Goal: Transaction & Acquisition: Register for event/course

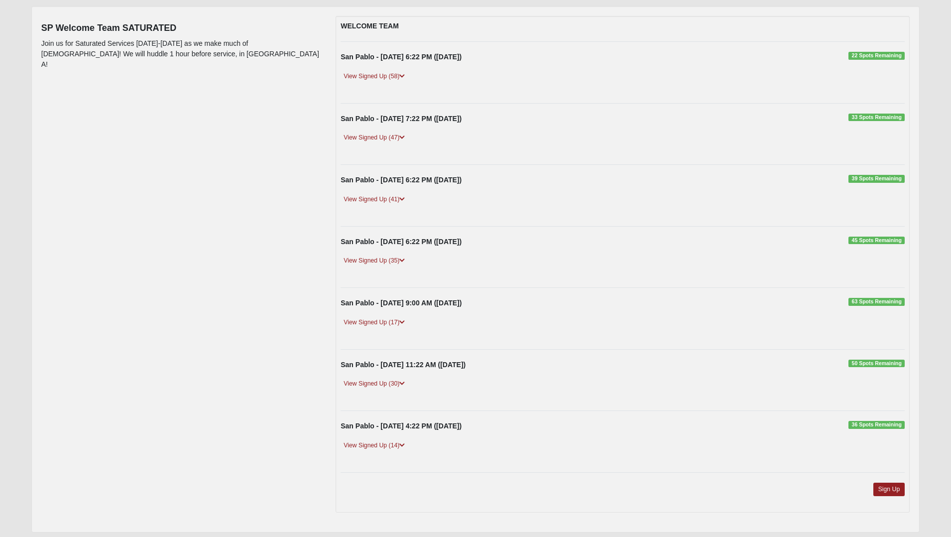
scroll to position [113, 0]
click at [374, 318] on link "View Signed Up (17)" at bounding box center [374, 321] width 67 height 10
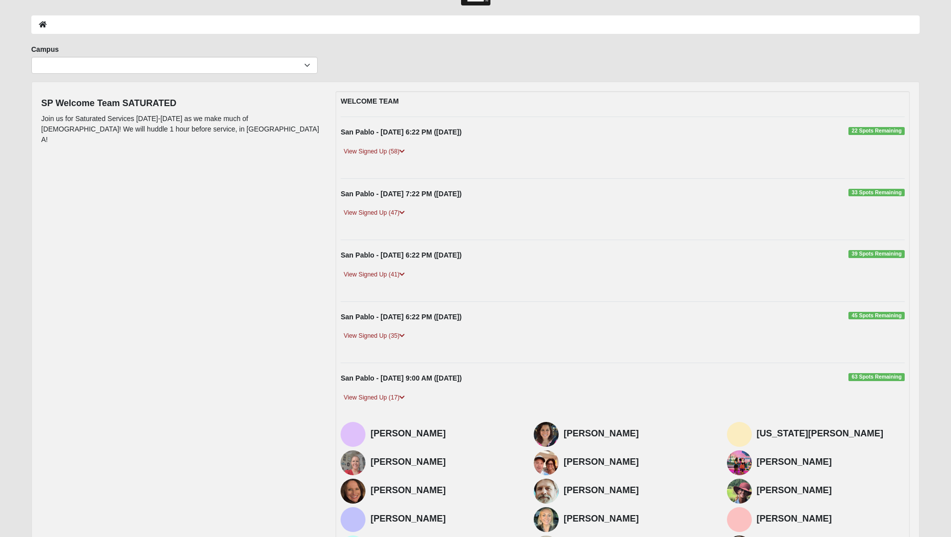
scroll to position [0, 0]
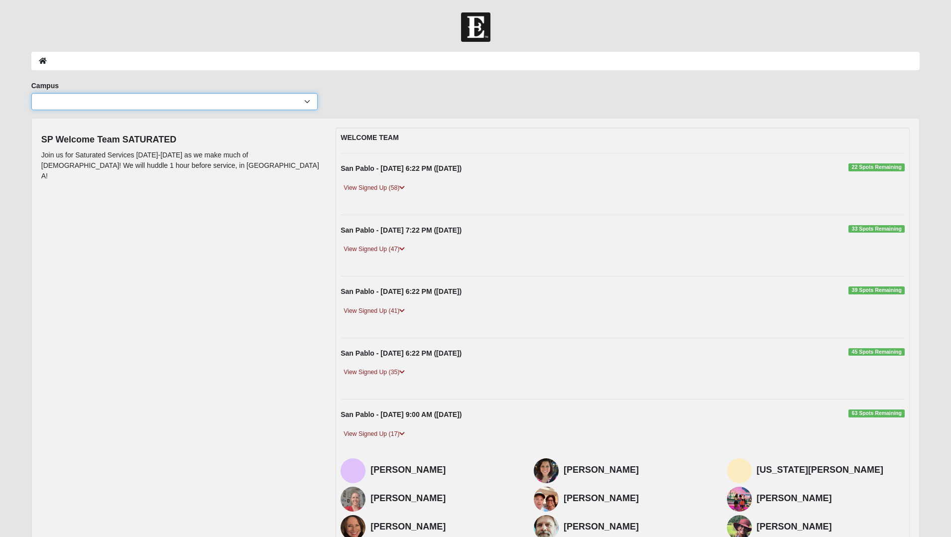
click at [278, 99] on select "Arlington Baymeadows Eleven22 Online [PERSON_NAME][GEOGRAPHIC_DATA] Jesup [GEOG…" at bounding box center [174, 101] width 286 height 17
select select "3"
click at [31, 93] on select "Arlington Baymeadows Eleven22 Online [PERSON_NAME][GEOGRAPHIC_DATA] Jesup [GEOG…" at bounding box center [174, 101] width 286 height 17
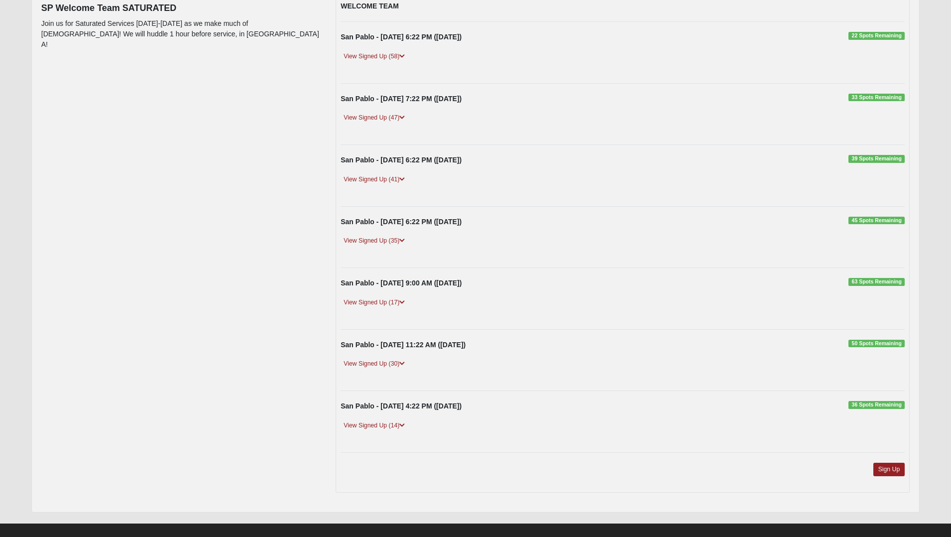
scroll to position [143, 0]
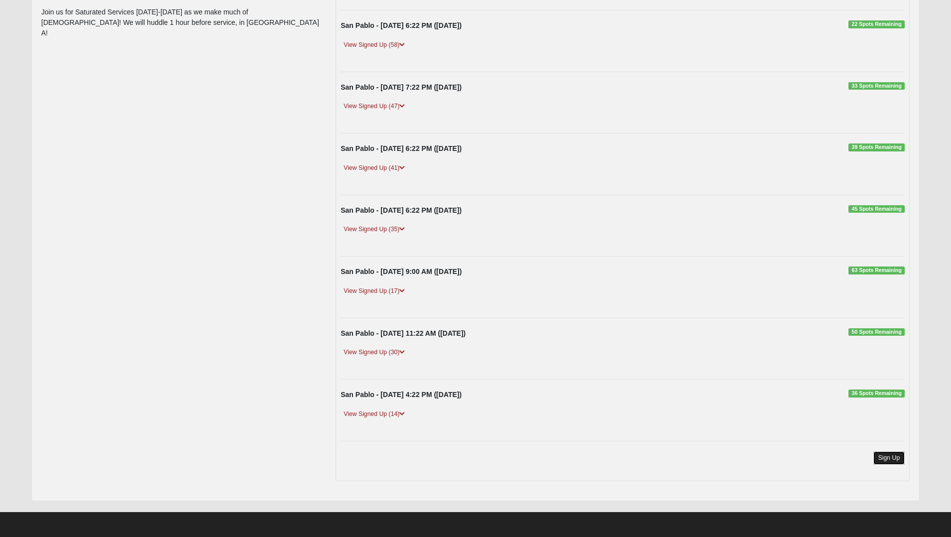
click at [889, 460] on link "Sign Up" at bounding box center [889, 457] width 32 height 13
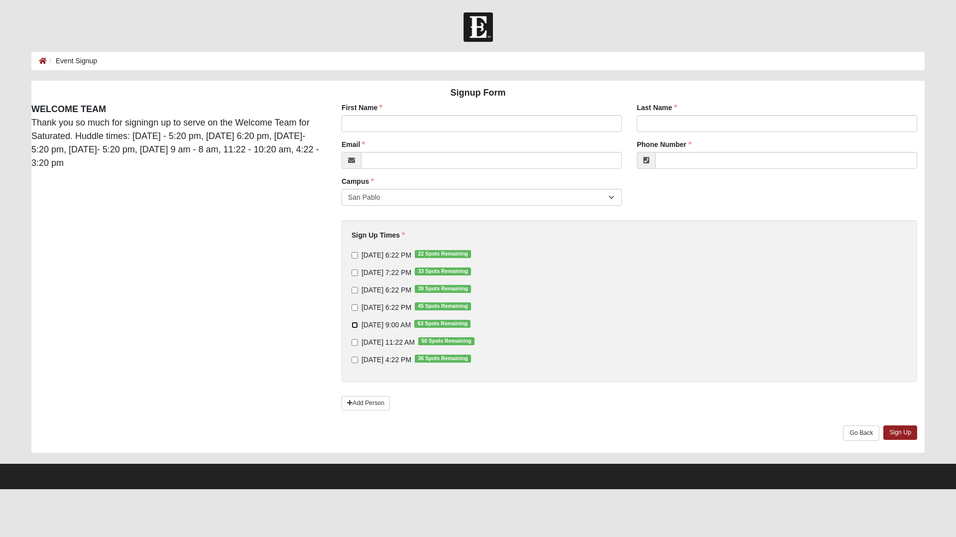
click at [356, 325] on input "9/14/2025 9:00 AM 63 Spots Remaining" at bounding box center [355, 325] width 6 height 6
checkbox input "true"
click at [385, 121] on input "First Name" at bounding box center [482, 123] width 280 height 17
type input "Kariyah"
type input "Maceno"
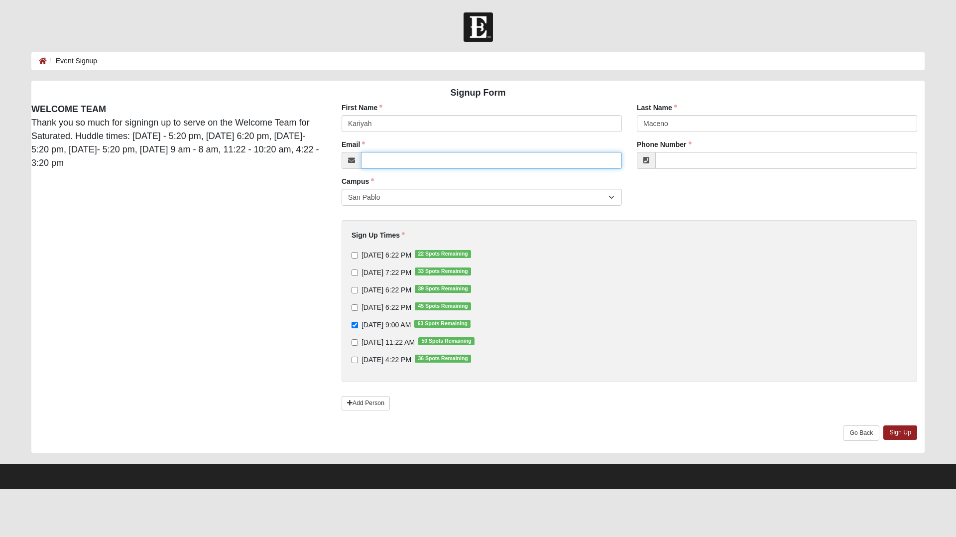
type input "kmaceno5@gmail.com"
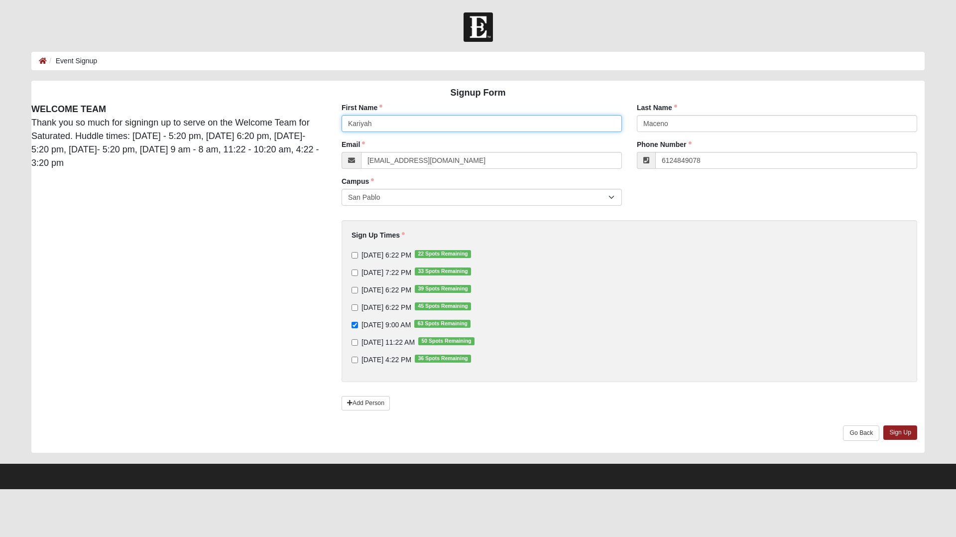
type input "(612) 484-9078"
click at [907, 435] on link "Sign Up" at bounding box center [900, 432] width 34 height 14
